Goal: Information Seeking & Learning: Check status

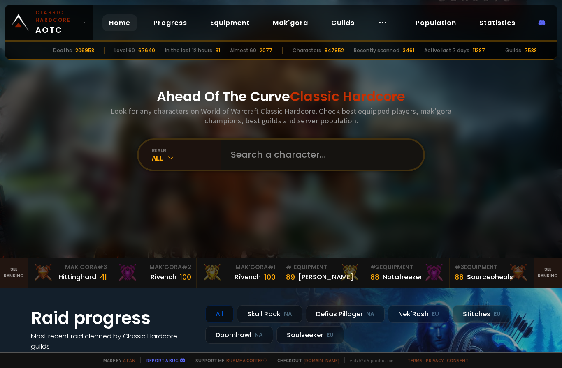
click at [308, 164] on input "text" at bounding box center [319, 155] width 187 height 30
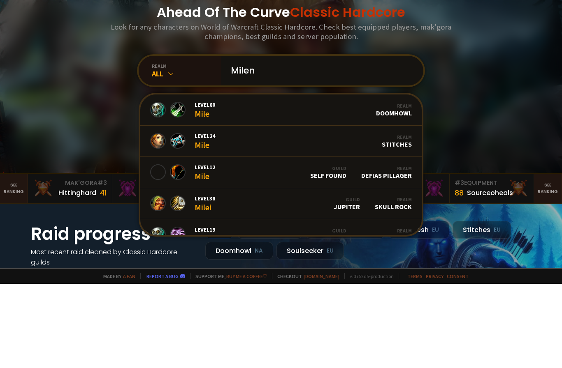
type input "Milena"
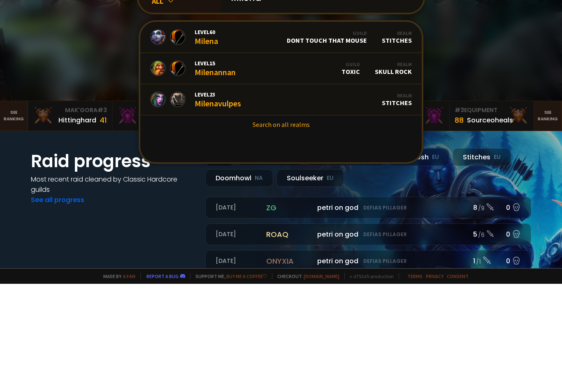
scroll to position [81, 0]
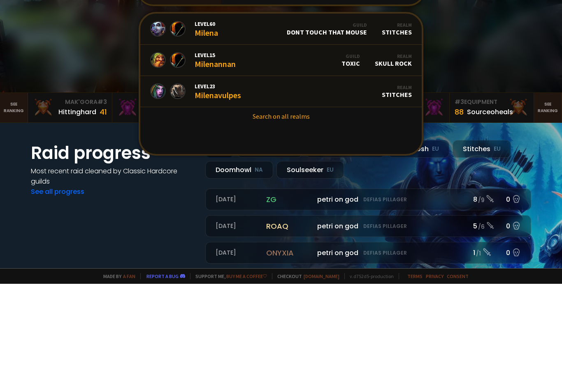
click at [303, 192] on link "Search on all realms" at bounding box center [280, 201] width 281 height 18
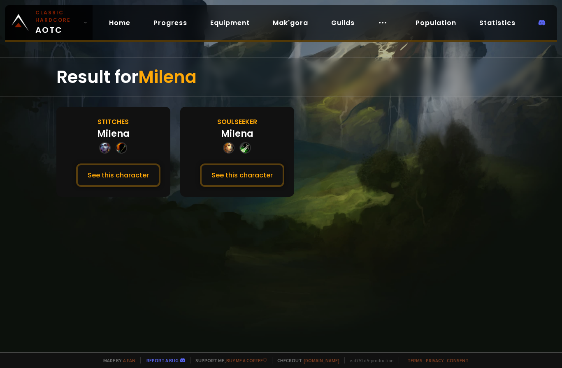
click at [250, 177] on button "See this character" at bounding box center [242, 175] width 84 height 23
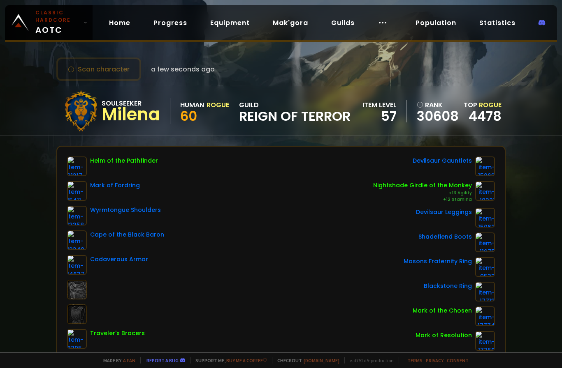
click at [444, 23] on link "Population" at bounding box center [436, 22] width 54 height 17
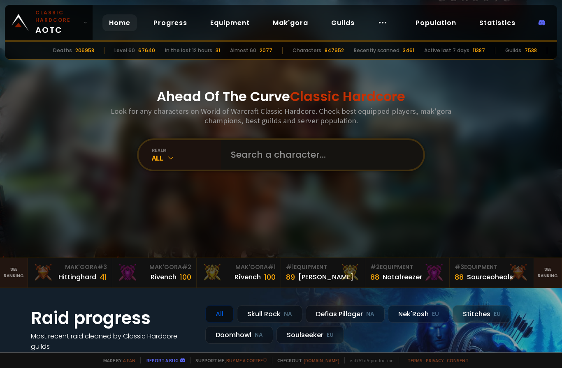
click at [290, 169] on input "text" at bounding box center [319, 155] width 187 height 30
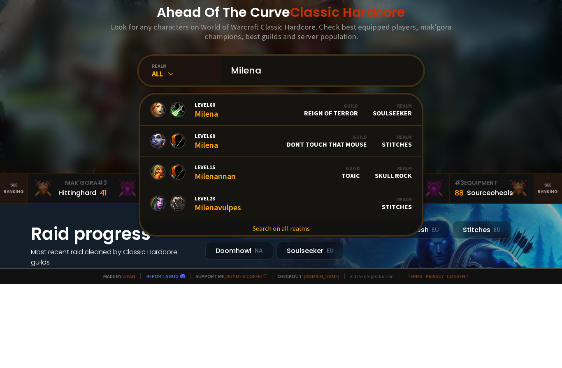
type input "Milena"
click at [251, 179] on link "Level 60 Milena Guild Reign of Terror Realm Soulseeker" at bounding box center [280, 194] width 281 height 31
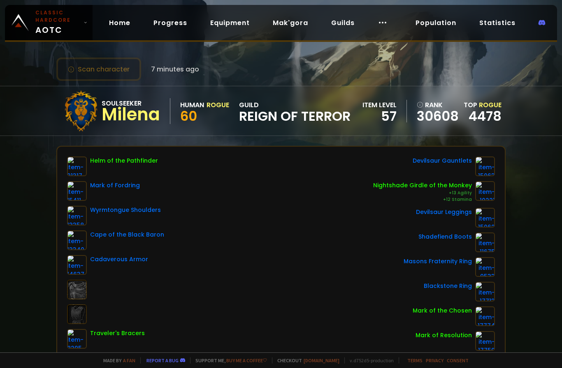
click at [126, 26] on link "Home" at bounding box center [119, 22] width 35 height 17
